Goal: Information Seeking & Learning: Learn about a topic

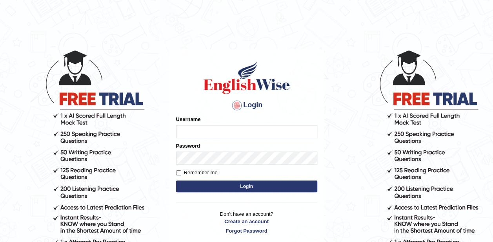
type input "zaki123"
click at [242, 185] on button "Login" at bounding box center [246, 187] width 141 height 12
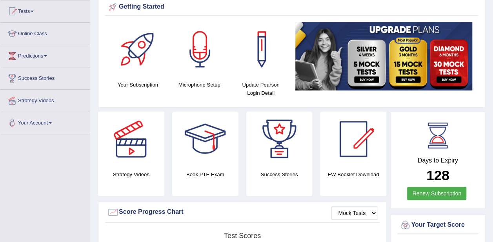
scroll to position [83, 0]
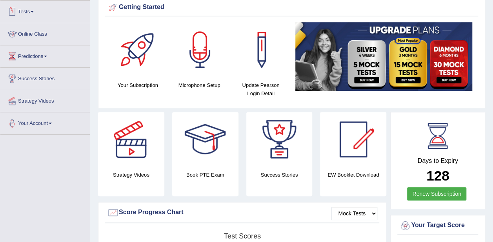
click at [37, 32] on link "Online Class" at bounding box center [44, 33] width 89 height 20
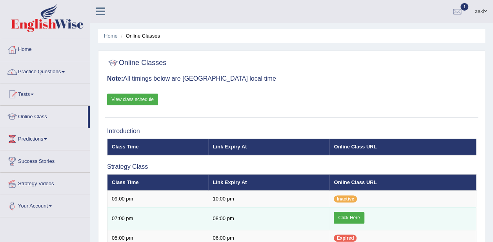
click at [354, 218] on link "Click Here" at bounding box center [349, 218] width 30 height 12
click at [352, 218] on link "Click Here" at bounding box center [349, 218] width 30 height 12
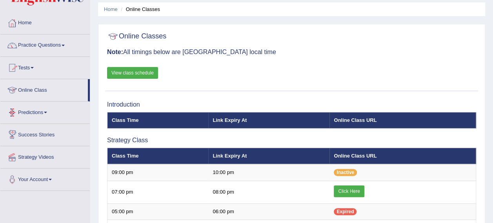
scroll to position [26, 0]
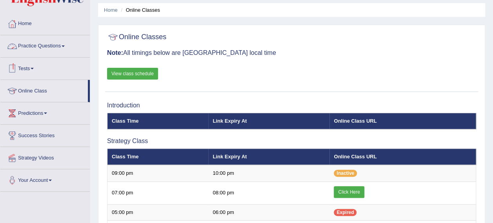
click at [25, 70] on link "Tests" at bounding box center [44, 68] width 89 height 20
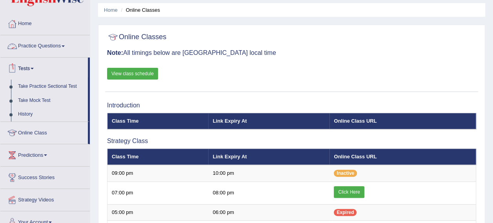
click at [39, 43] on link "Practice Questions" at bounding box center [44, 45] width 89 height 20
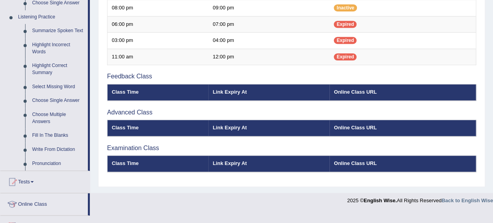
scroll to position [332, 0]
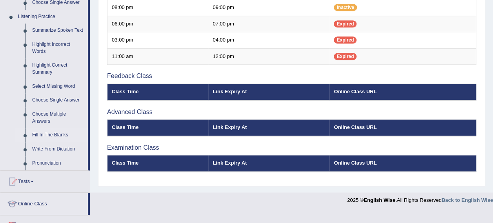
click at [39, 132] on link "Fill In The Blanks" at bounding box center [58, 135] width 59 height 14
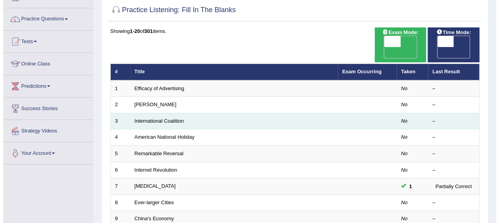
scroll to position [55, 0]
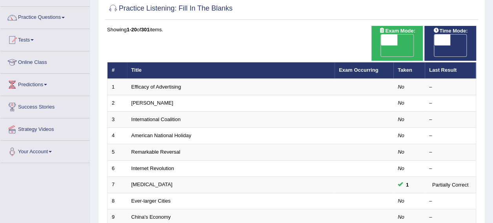
click at [381, 45] on span "OFF" at bounding box center [373, 50] width 16 height 11
checkbox input "true"
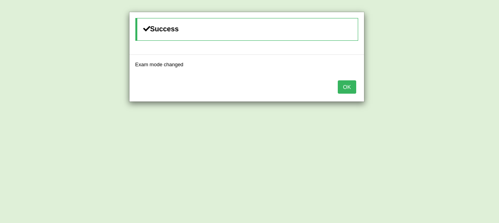
click at [352, 83] on button "OK" at bounding box center [347, 86] width 18 height 13
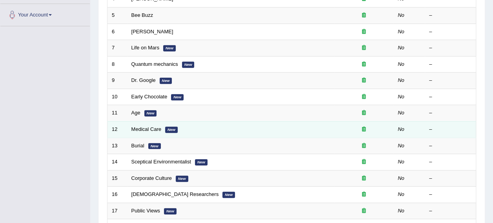
scroll to position [192, 0]
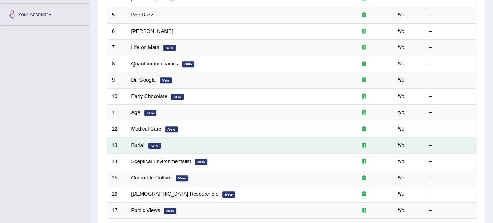
click at [315, 137] on td "Burial New" at bounding box center [230, 145] width 207 height 16
click at [131, 142] on link "Burial" at bounding box center [137, 145] width 13 height 6
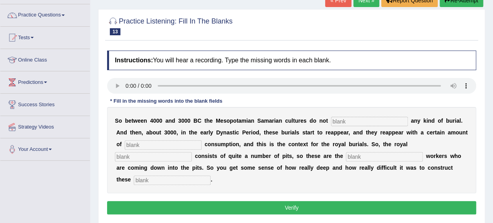
scroll to position [58, 0]
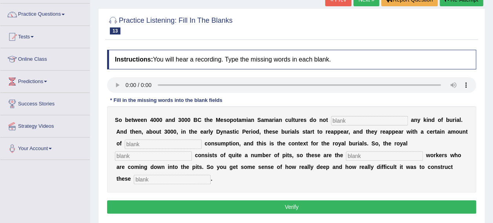
click at [331, 121] on input "text" at bounding box center [369, 120] width 77 height 9
type input "prc"
click at [162, 142] on input "text" at bounding box center [163, 144] width 77 height 9
type input "concep"
click at [192, 151] on input "text" at bounding box center [153, 155] width 77 height 9
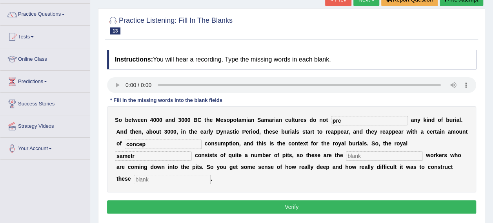
type input "sametr"
click at [346, 157] on input "text" at bounding box center [384, 155] width 77 height 9
click at [211, 175] on input "text" at bounding box center [172, 179] width 77 height 9
type input "[PERSON_NAME]"
click at [344, 120] on input "prc" at bounding box center [369, 120] width 77 height 9
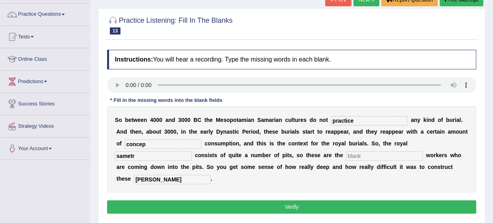
type input "practice"
click at [143, 142] on input "concep" at bounding box center [163, 144] width 77 height 9
type input "conspicuous"
click at [192, 151] on input "sametr" at bounding box center [153, 155] width 77 height 9
type input "s"
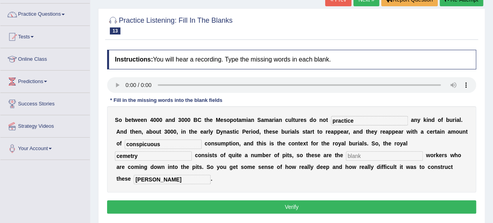
type input "cemetry"
click at [346, 154] on input "text" at bounding box center [384, 155] width 77 height 9
click at [287, 200] on button "Verify" at bounding box center [291, 206] width 369 height 13
click at [346, 154] on input "text" at bounding box center [384, 155] width 77 height 9
type input "a"
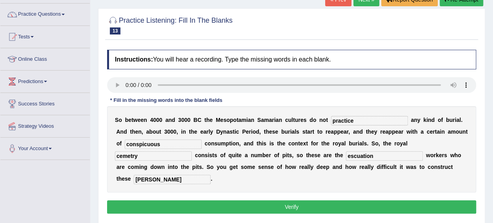
type input "escuation"
click at [280, 200] on button "Verify" at bounding box center [291, 206] width 369 height 13
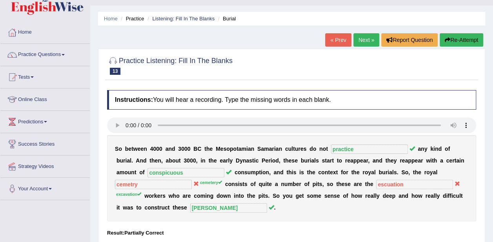
scroll to position [0, 0]
